Goal: Task Accomplishment & Management: Manage account settings

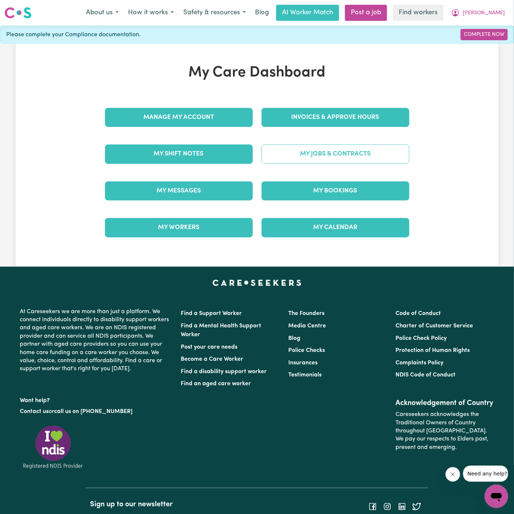
click at [361, 157] on link "My Jobs & Contracts" at bounding box center [336, 153] width 148 height 19
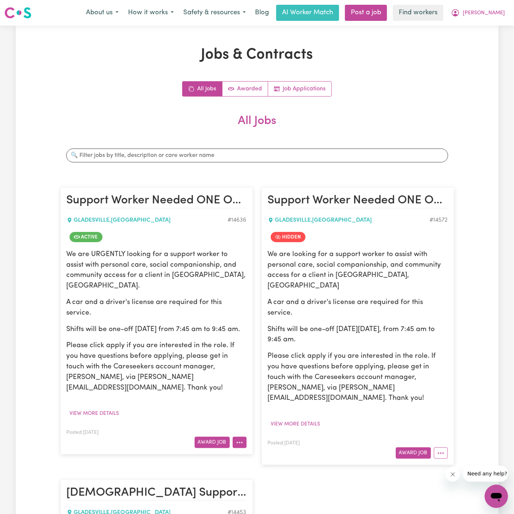
click at [240, 439] on icon "More options" at bounding box center [239, 442] width 7 height 7
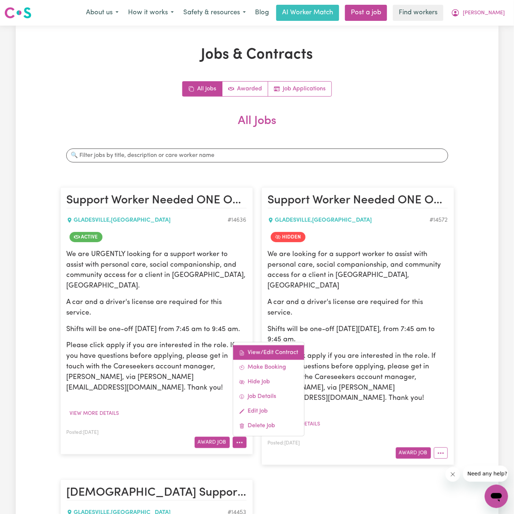
click at [257, 345] on link "View/Edit Contract" at bounding box center [268, 352] width 71 height 15
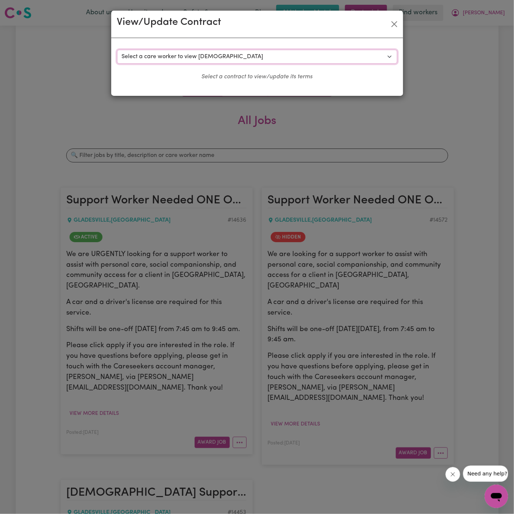
click at [231, 62] on select "Select a care worker to view contract #10391 - Aaron C (contract rejected) #103…" at bounding box center [257, 57] width 280 height 14
click at [398, 21] on button "Close" at bounding box center [394, 24] width 12 height 12
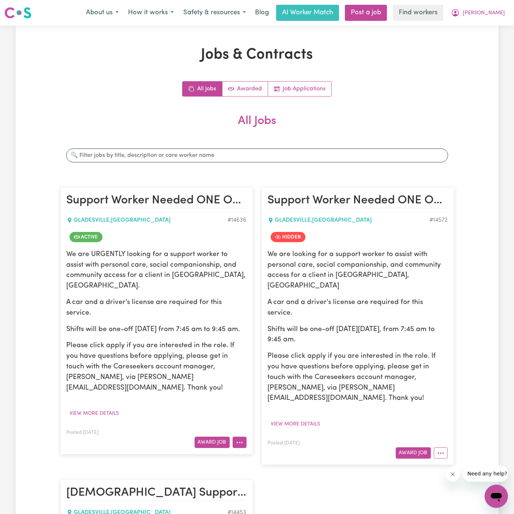
click at [241, 439] on icon "More options" at bounding box center [239, 442] width 7 height 7
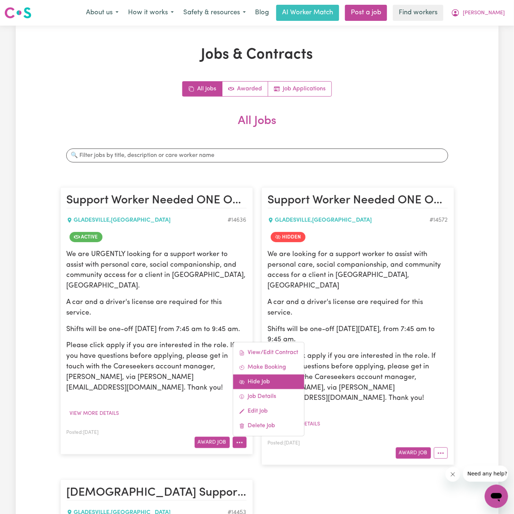
click at [257, 375] on link "Hide Job" at bounding box center [268, 382] width 71 height 15
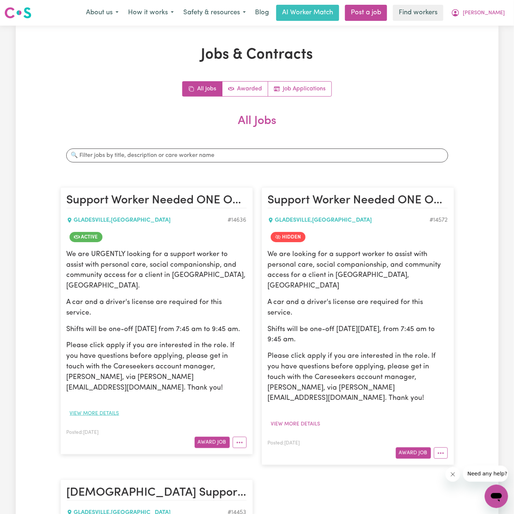
click at [106, 408] on button "View more details" at bounding box center [95, 413] width 56 height 11
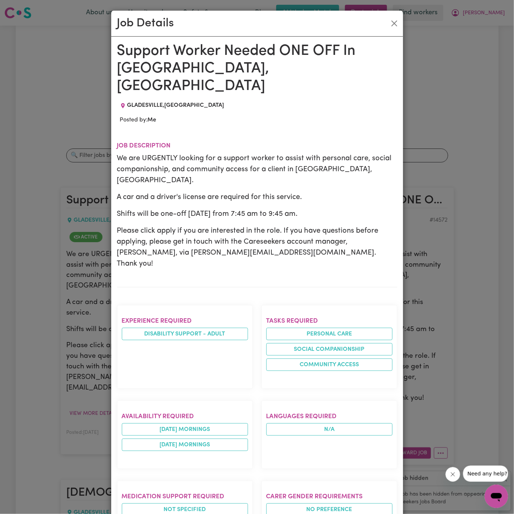
drag, startPoint x: 250, startPoint y: 13, endPoint x: 229, endPoint y: 7, distance: 22.1
click at [229, 7] on div "Job Details Support Worker Needed ONE OFF In Gladesville, NSW GLADESVILLE , New…" at bounding box center [257, 257] width 514 height 514
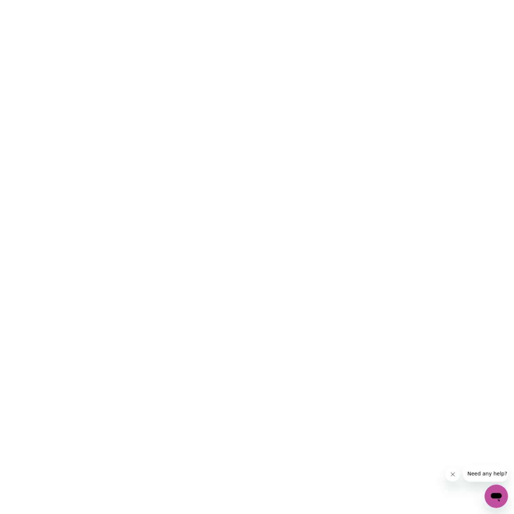
click at [294, 0] on html at bounding box center [257, 0] width 514 height 0
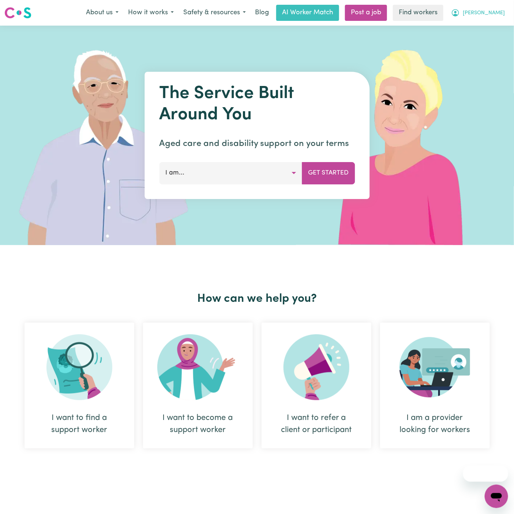
click at [501, 9] on span "[PERSON_NAME]" at bounding box center [484, 13] width 42 height 8
click at [496, 45] on link "Logout" at bounding box center [480, 42] width 58 height 14
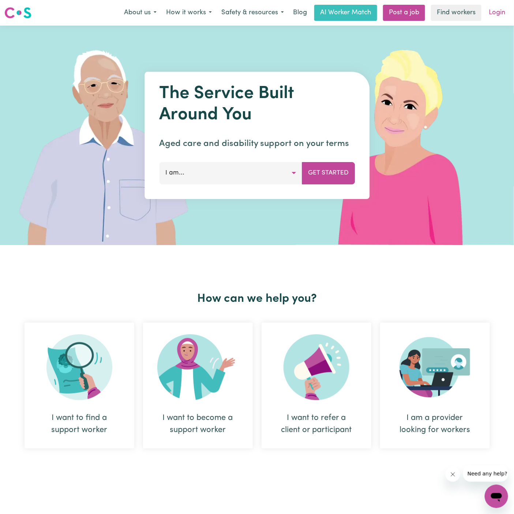
click at [499, 19] on link "Login" at bounding box center [496, 13] width 25 height 16
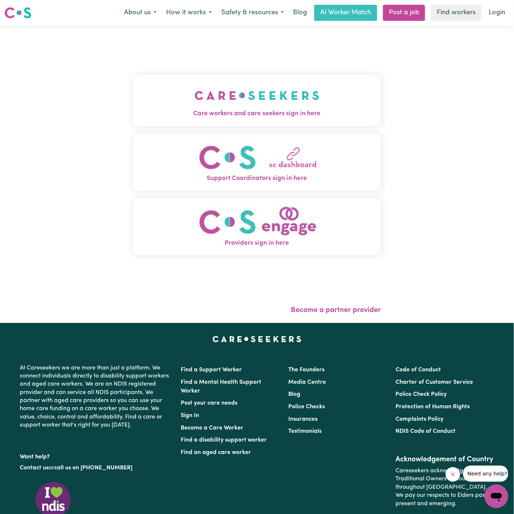
click at [326, 94] on button "Care workers and care seekers sign in here" at bounding box center [257, 100] width 248 height 51
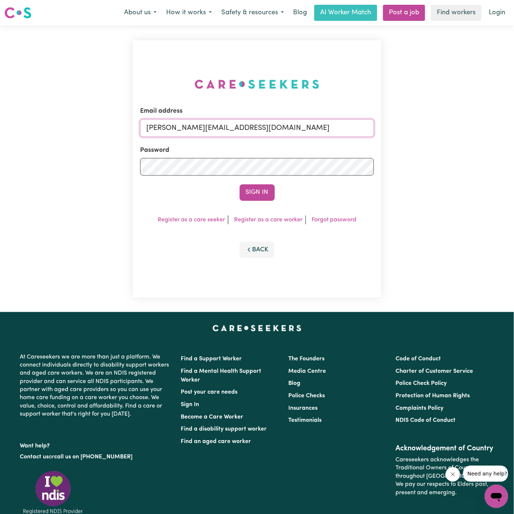
click at [274, 131] on input "[PERSON_NAME][EMAIL_ADDRESS][DOMAIN_NAME]" at bounding box center [257, 128] width 234 height 18
click at [212, 133] on input "[EMAIL_ADDRESS][DOMAIN_NAME]" at bounding box center [257, 128] width 234 height 18
drag, startPoint x: 185, startPoint y: 130, endPoint x: 466, endPoint y: 135, distance: 280.6
click at [466, 135] on div "Email address [EMAIL_ADDRESS][DOMAIN_NAME] Password Sign In Register as a care …" at bounding box center [257, 169] width 514 height 286
type input "[EMAIL_ADDRESS][DOMAIN_NAME]"
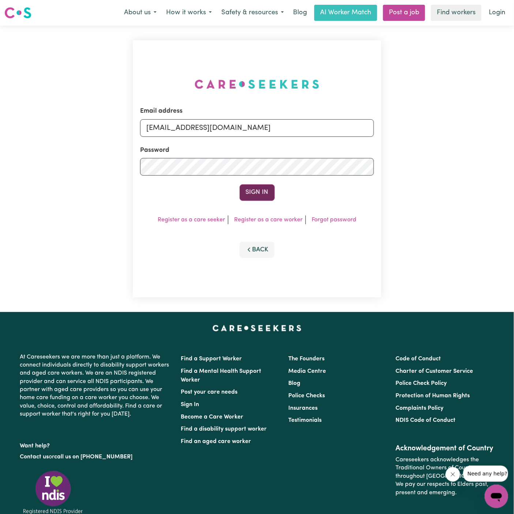
click at [254, 190] on button "Sign In" at bounding box center [257, 192] width 35 height 16
